Goal: Information Seeking & Learning: Learn about a topic

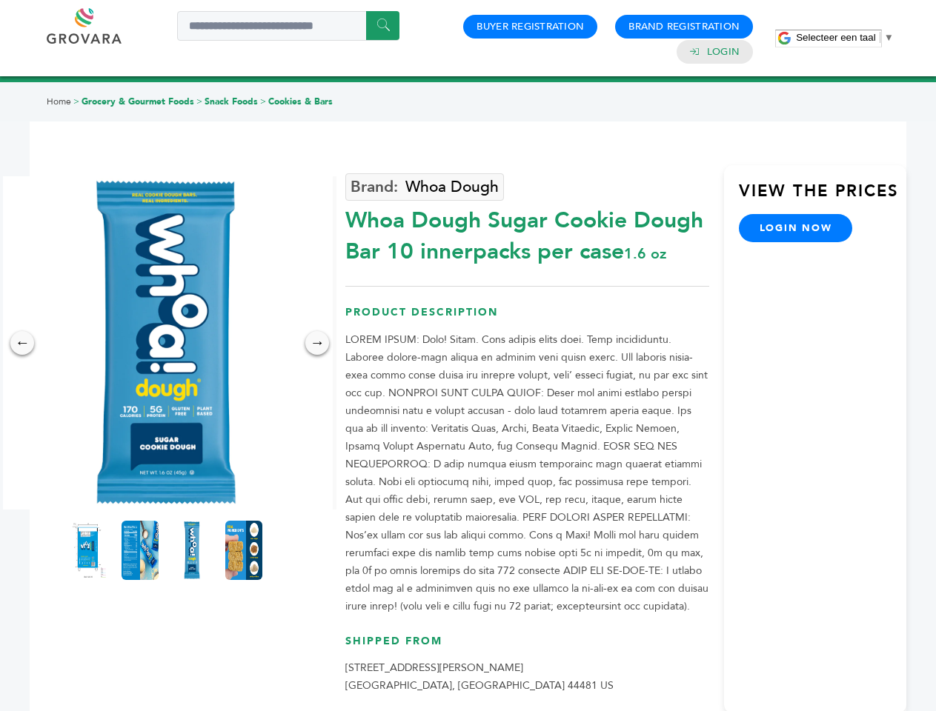
click at [844, 37] on span "Selecteer een taal" at bounding box center [835, 37] width 79 height 11
click at [166, 343] on img at bounding box center [165, 342] width 333 height 333
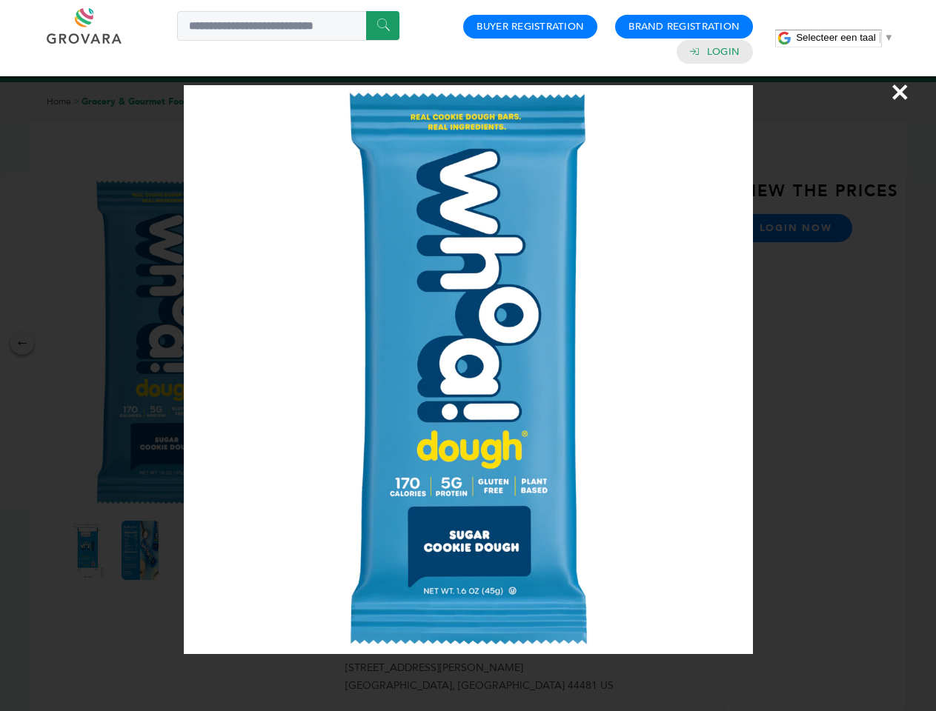
click at [22, 343] on div "×" at bounding box center [468, 355] width 936 height 711
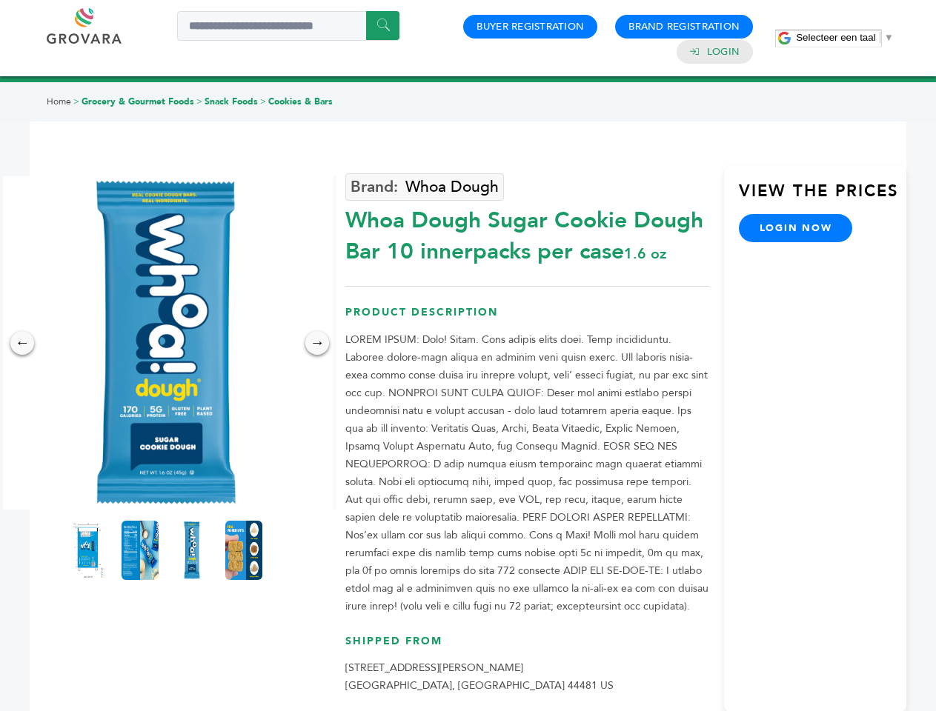
click at [317, 343] on div "→" at bounding box center [317, 343] width 24 height 24
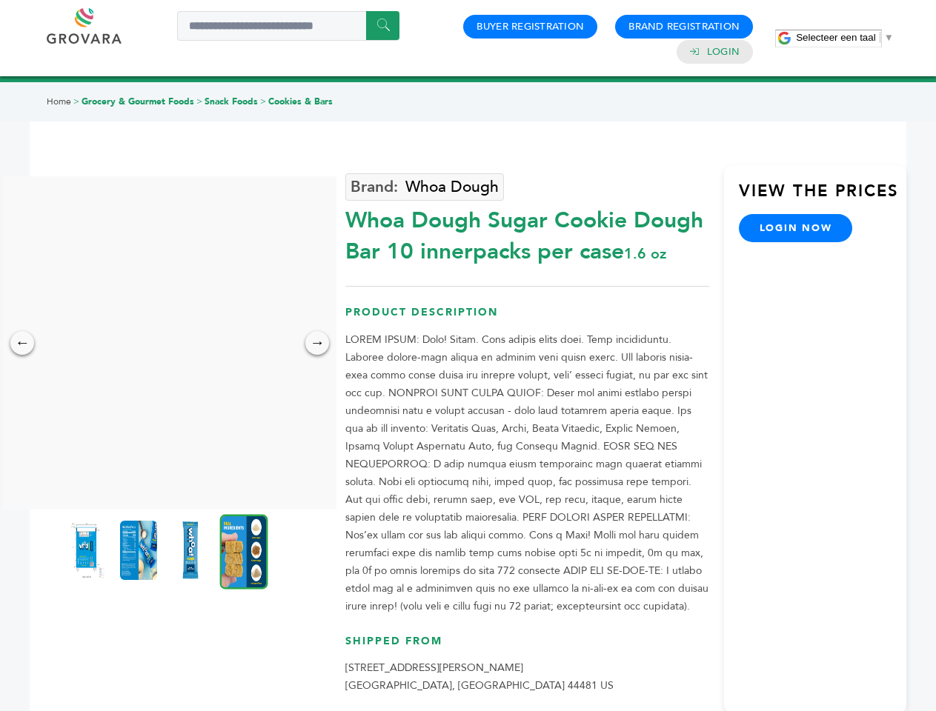
click at [88, 550] on img at bounding box center [86, 550] width 37 height 59
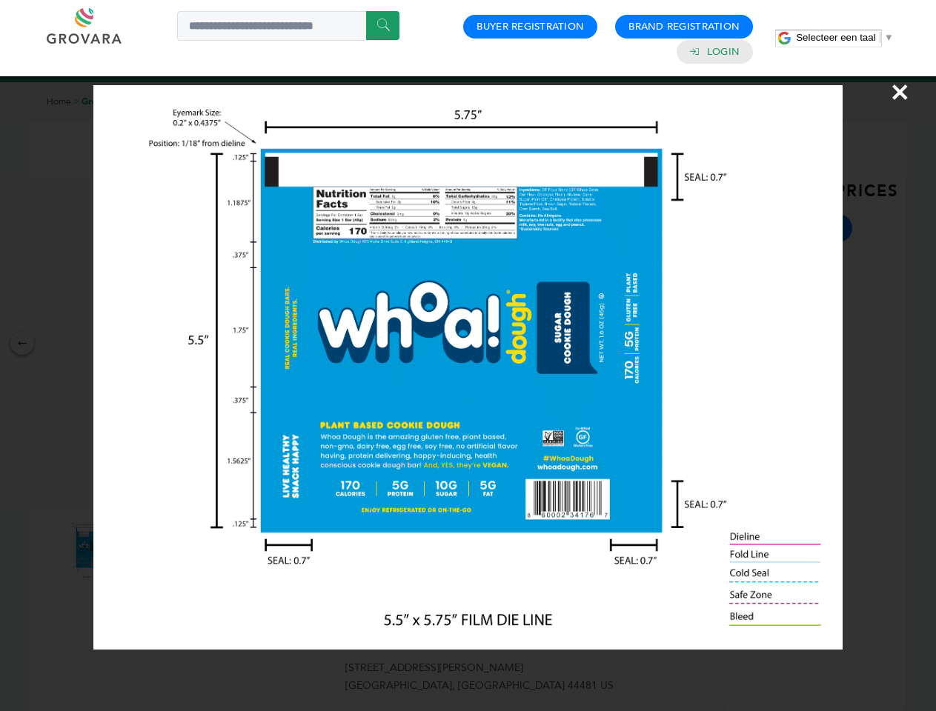
click at [140, 550] on div "×" at bounding box center [468, 355] width 936 height 711
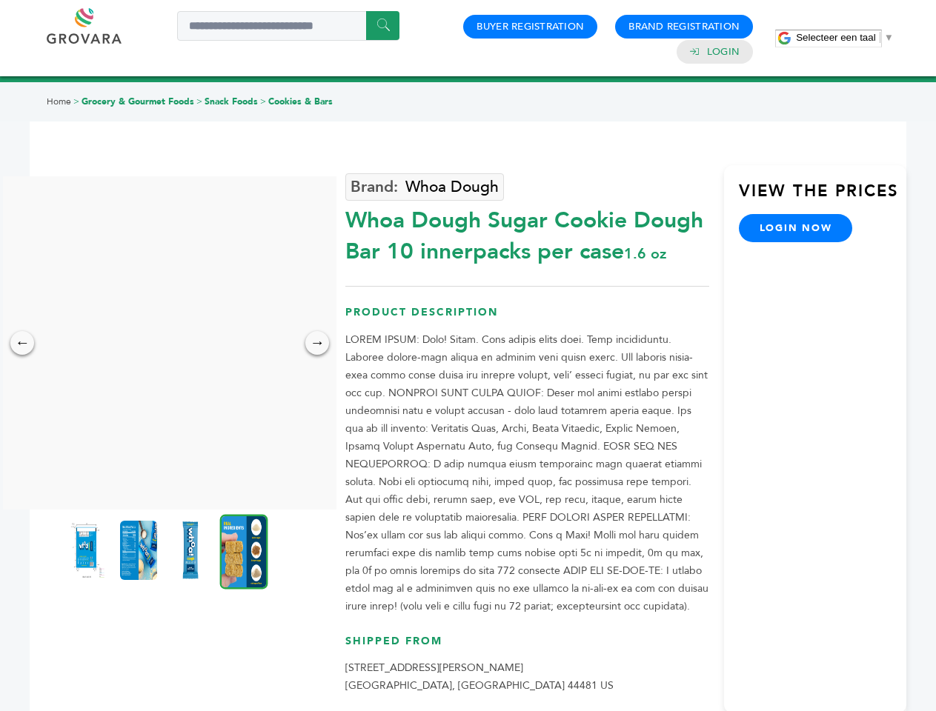
click at [192, 550] on img at bounding box center [190, 550] width 37 height 59
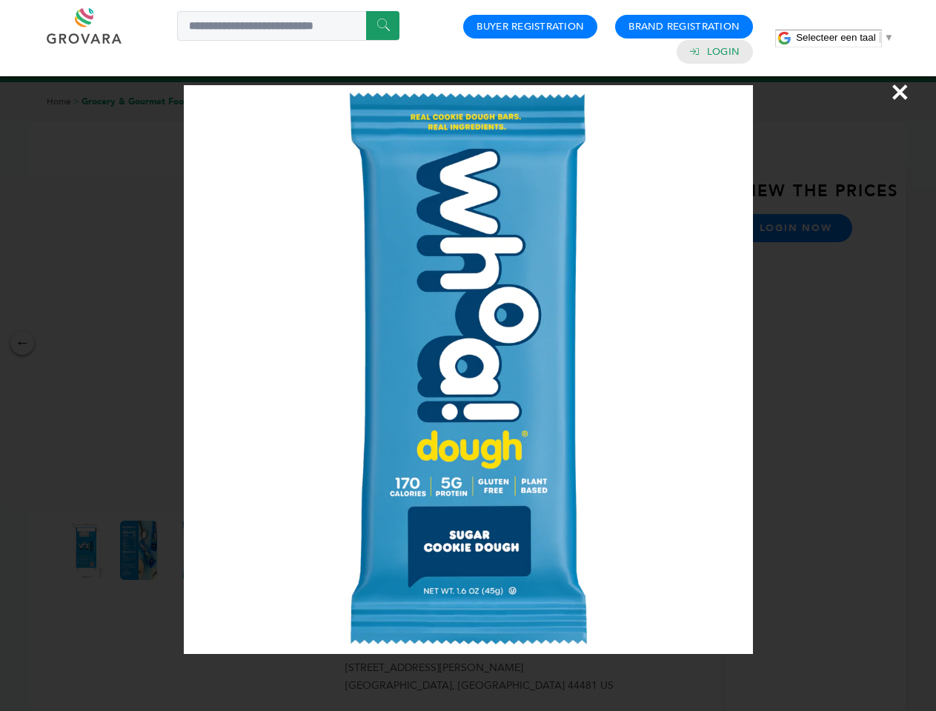
click at [244, 550] on div "×" at bounding box center [468, 355] width 936 height 711
